Goal: Understand process/instructions: Learn how to perform a task or action

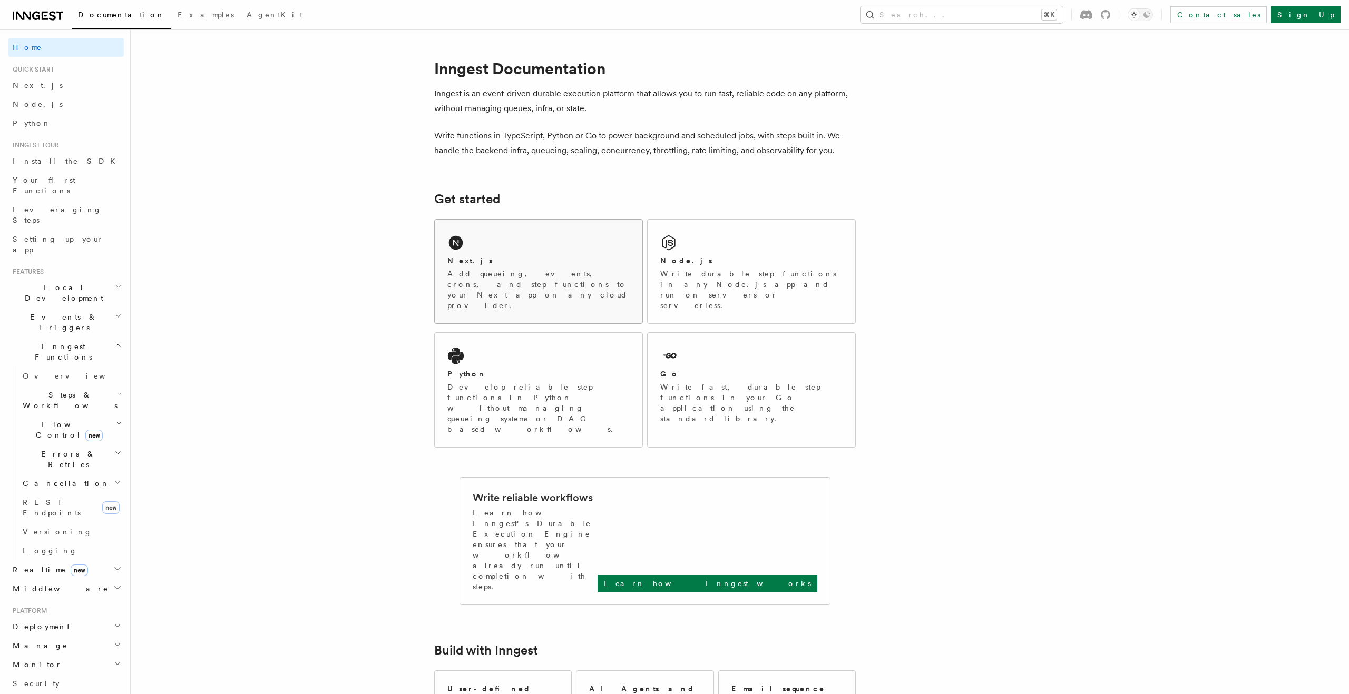
click at [480, 263] on div "Next.js" at bounding box center [538, 261] width 182 height 11
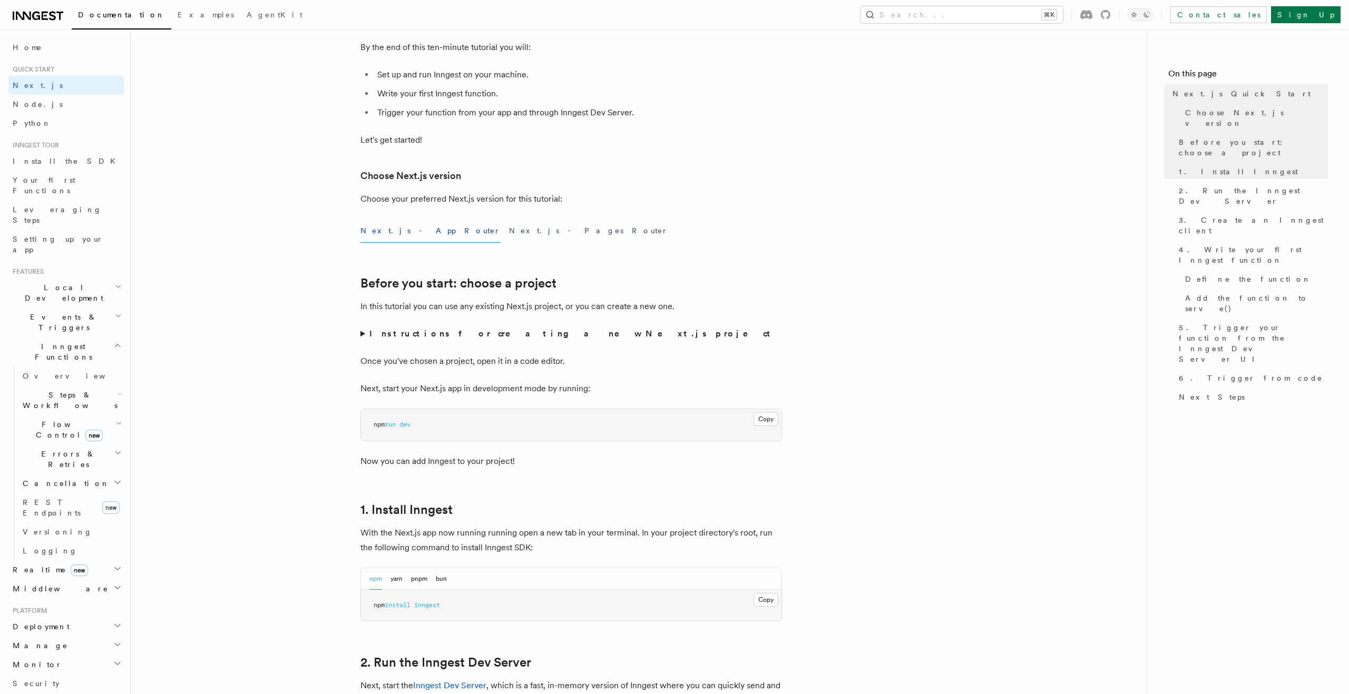
scroll to position [190, 0]
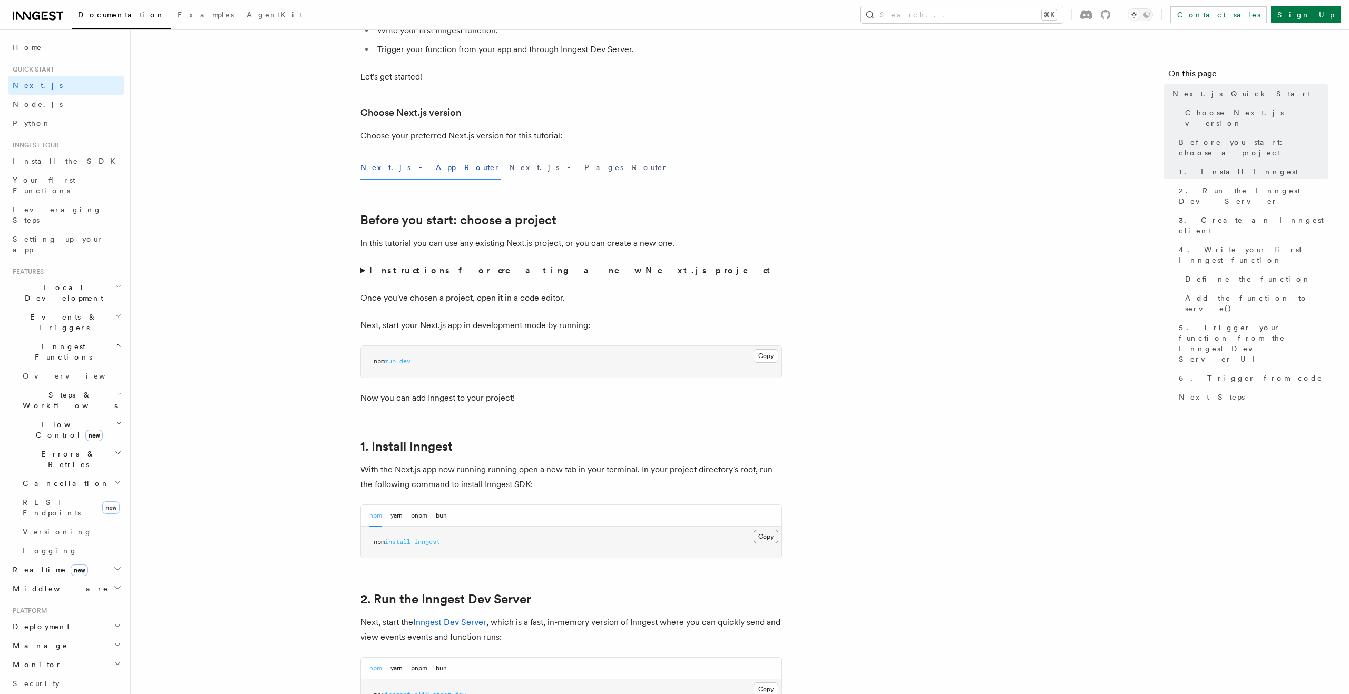
click at [757, 535] on button "Copy Copied" at bounding box center [765, 537] width 25 height 14
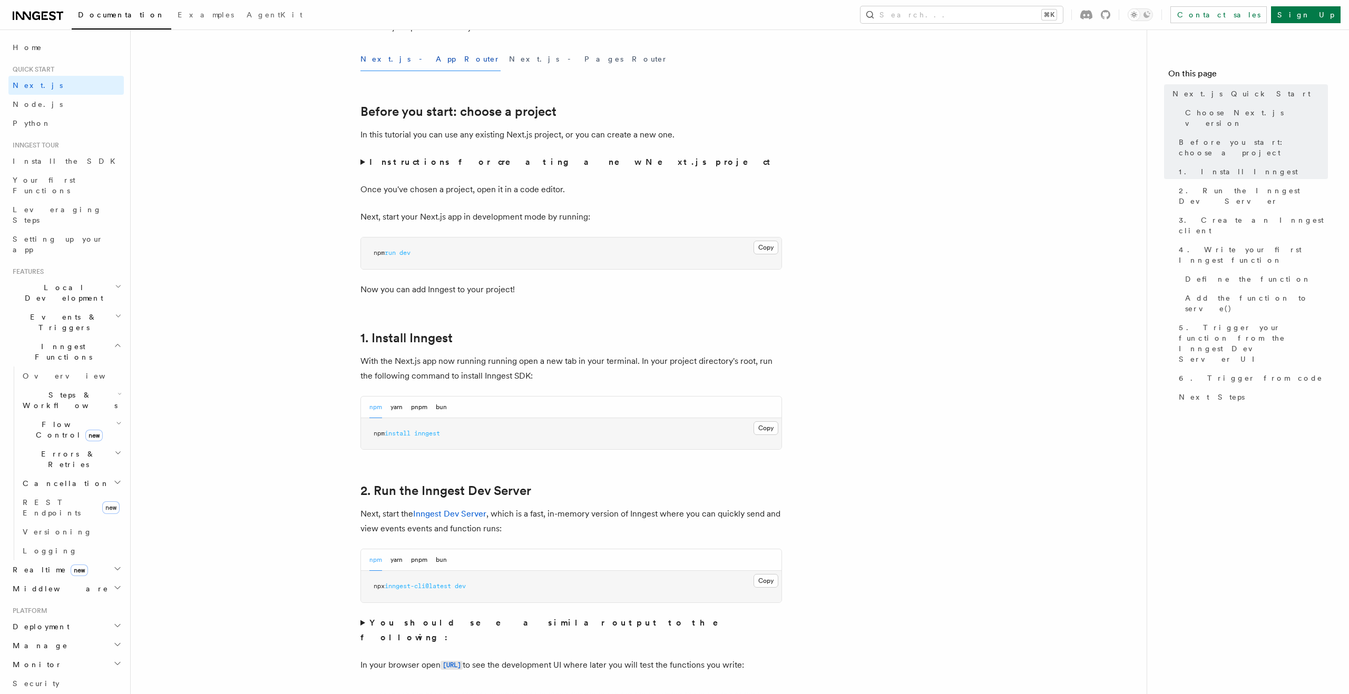
scroll to position [316, 0]
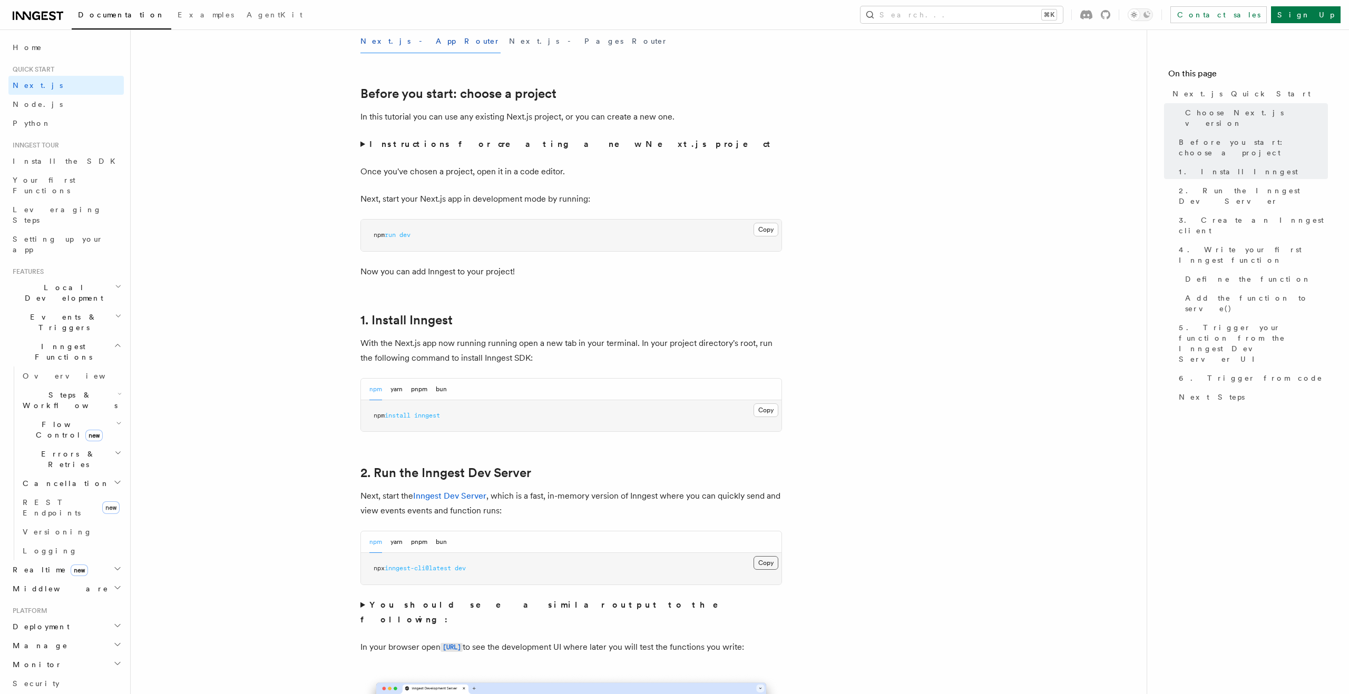
click at [758, 563] on button "Copy Copied" at bounding box center [765, 563] width 25 height 14
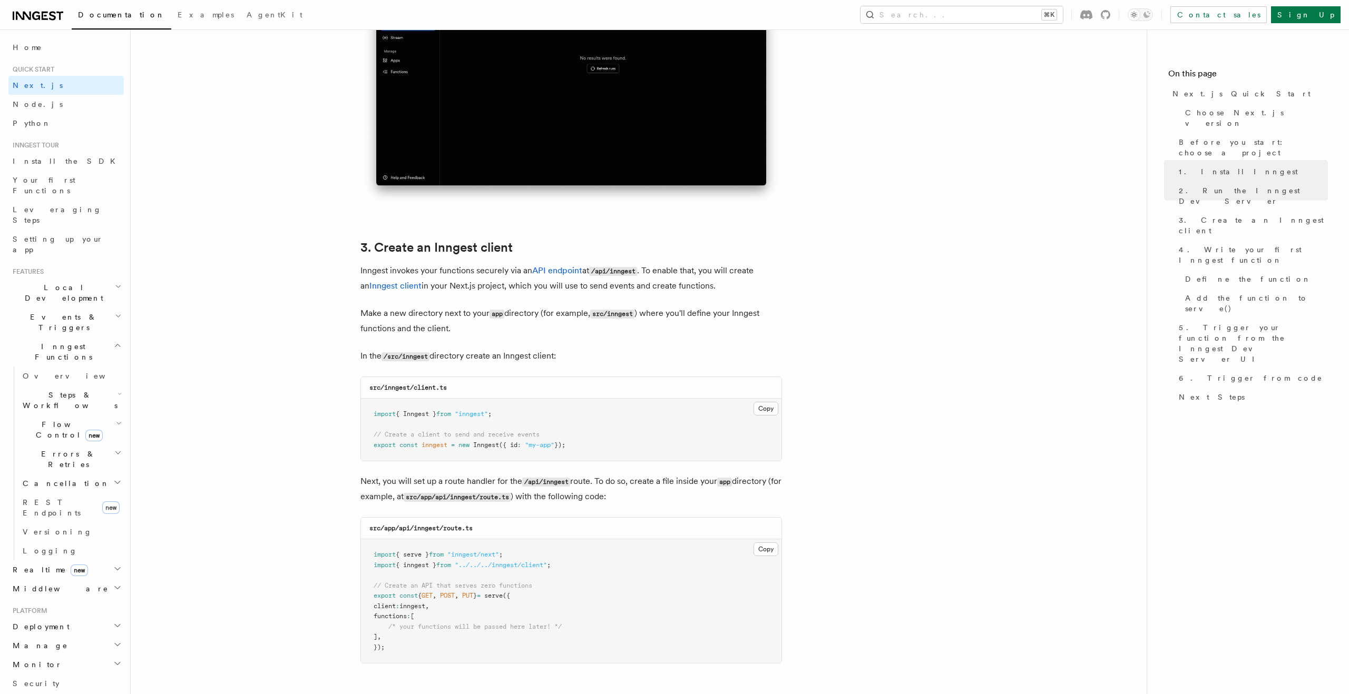
scroll to position [1075, 0]
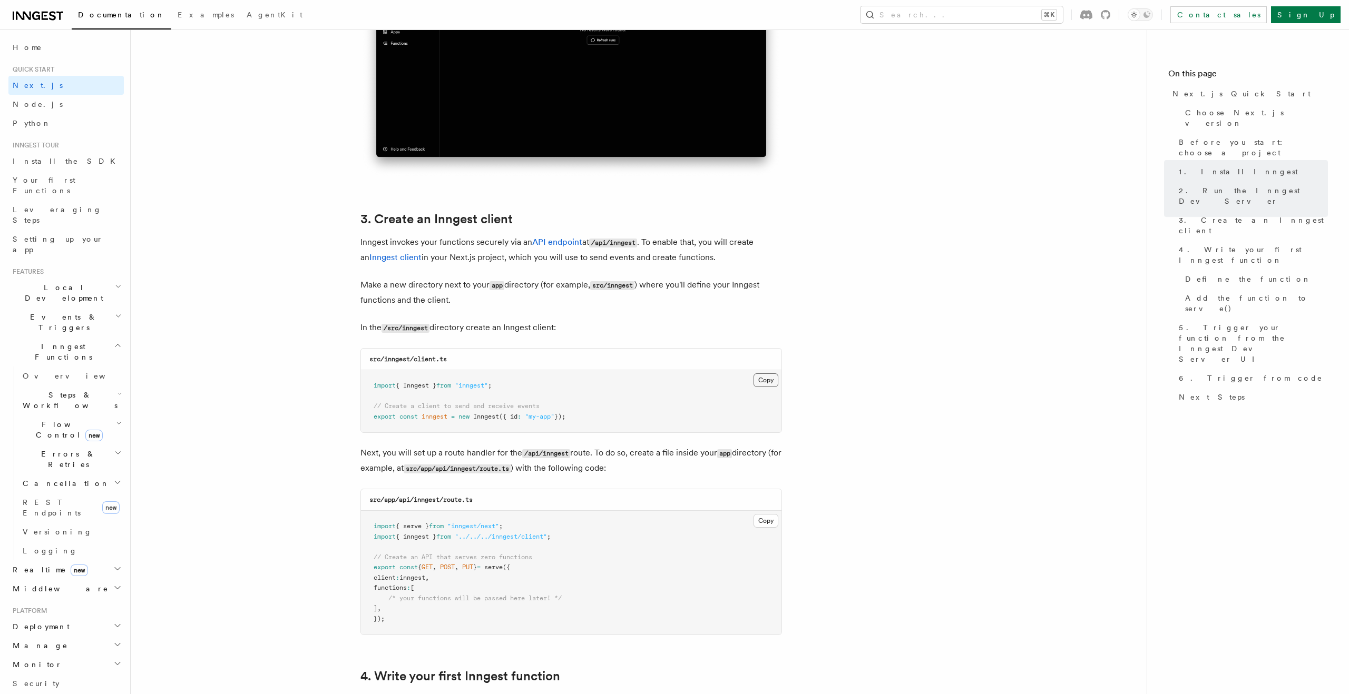
click at [763, 378] on button "Copy Copied" at bounding box center [765, 381] width 25 height 14
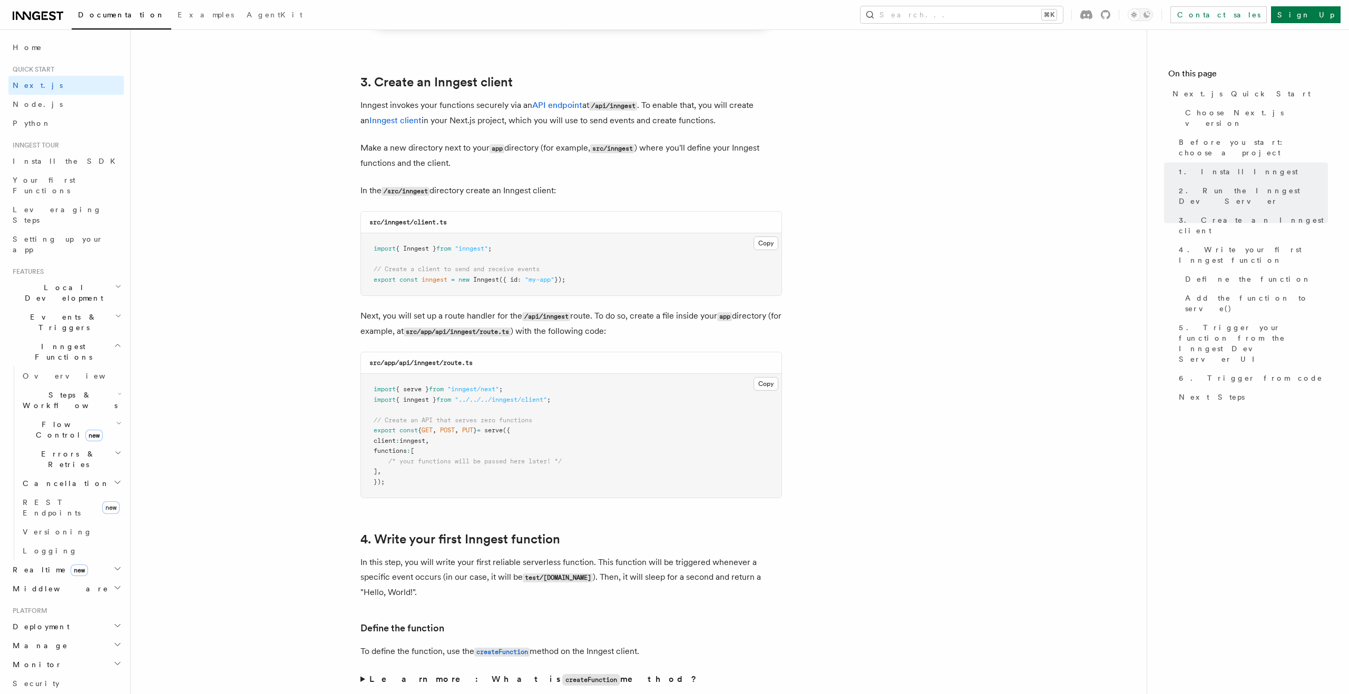
scroll to position [1265, 0]
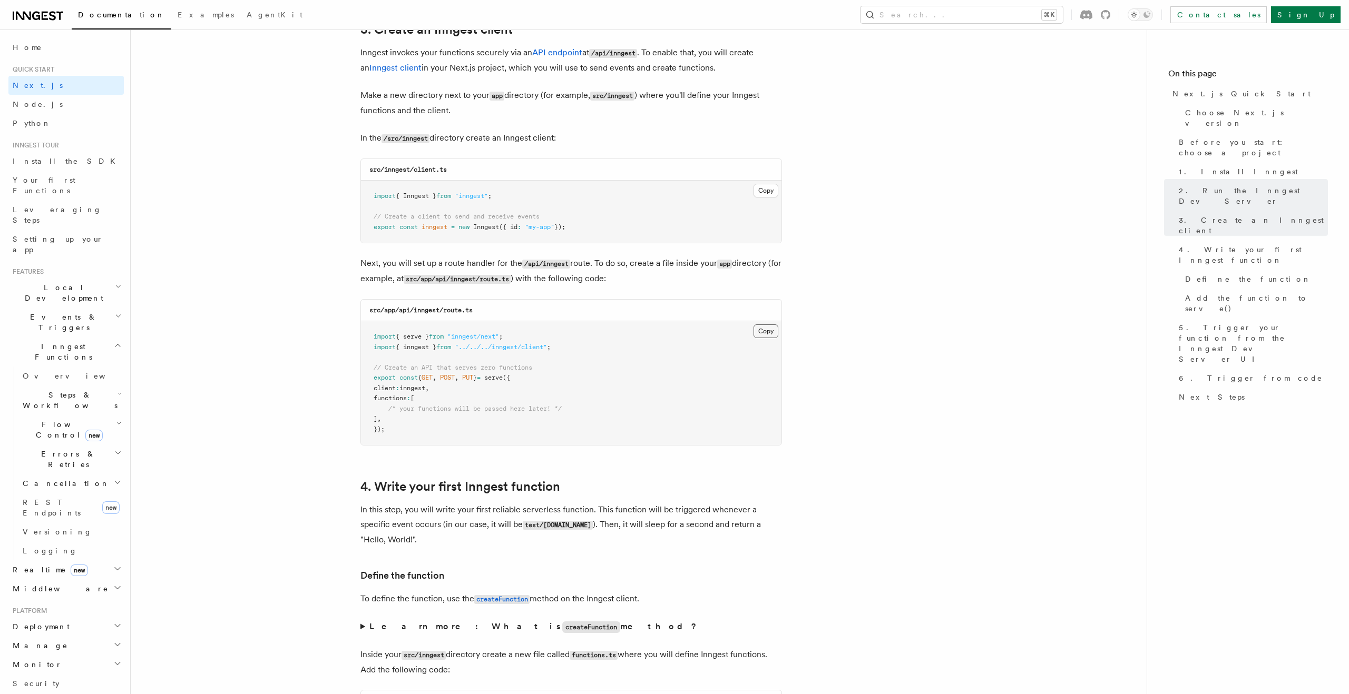
click at [761, 327] on button "Copy Copied" at bounding box center [765, 332] width 25 height 14
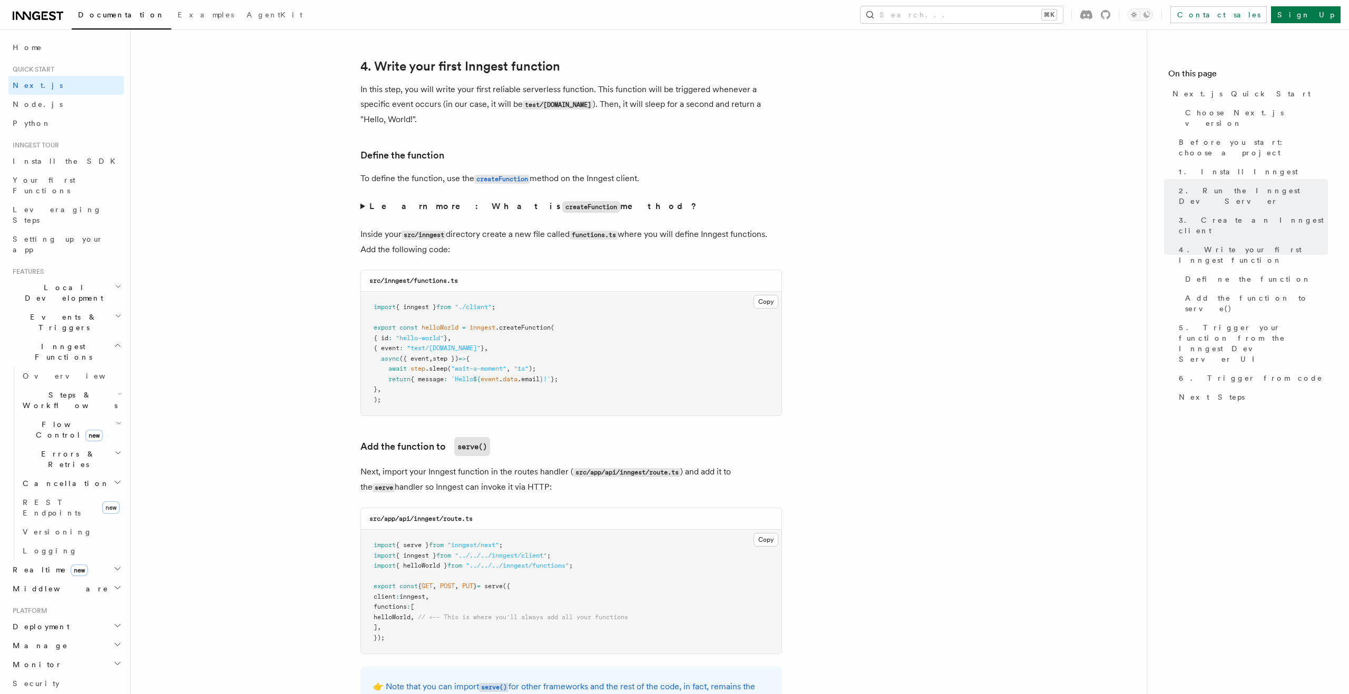
scroll to position [1707, 0]
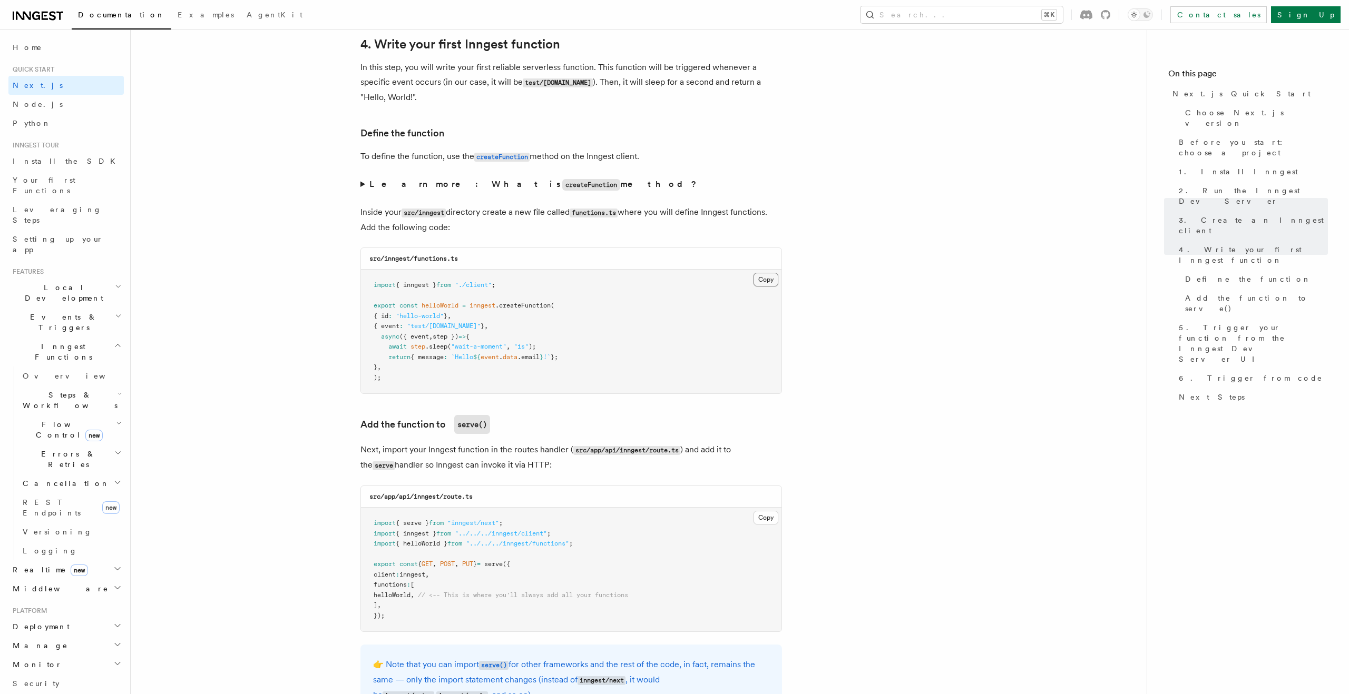
click at [769, 280] on button "Copy Copied" at bounding box center [765, 280] width 25 height 14
click at [33, 12] on icon at bounding box center [38, 15] width 51 height 13
